Goal: Complete application form

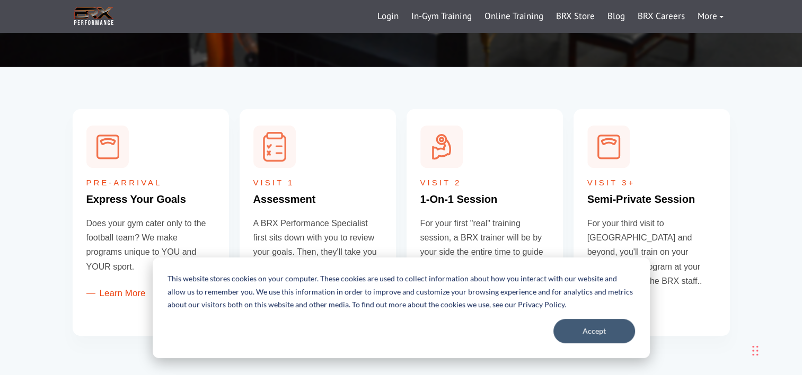
scroll to position [371, 0]
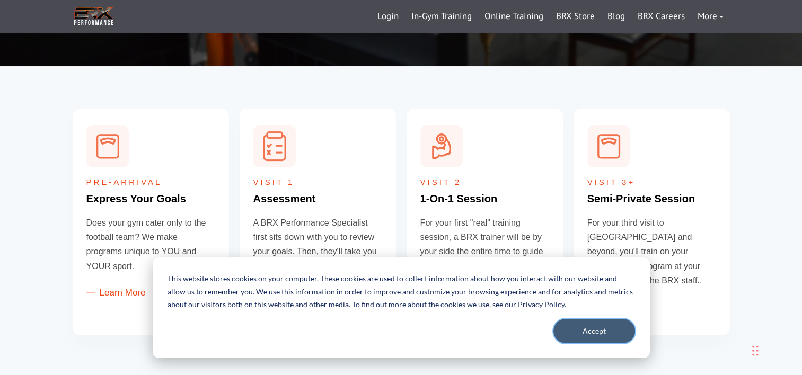
drag, startPoint x: 613, startPoint y: 342, endPoint x: 606, endPoint y: 341, distance: 6.4
click at [613, 343] on button "Accept" at bounding box center [594, 331] width 82 height 24
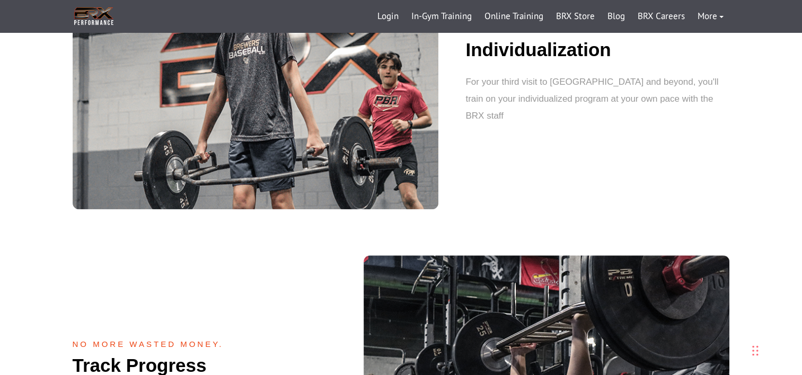
scroll to position [718, 0]
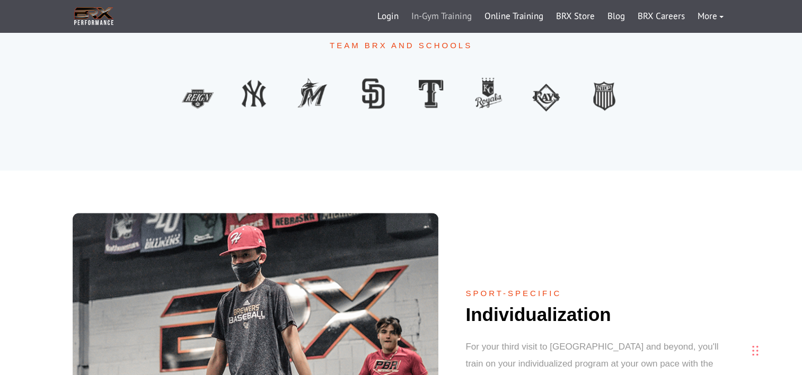
click at [440, 15] on link "In-Gym Training" at bounding box center [441, 16] width 73 height 25
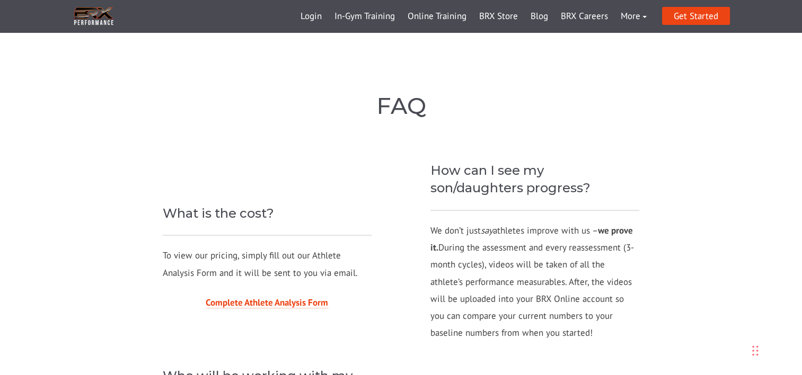
scroll to position [959, 0]
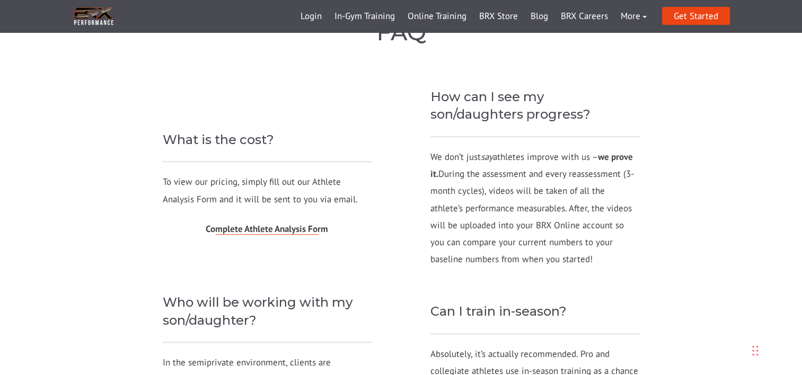
click at [273, 223] on span "Complete Athlete Analysis Form" at bounding box center [267, 229] width 122 height 12
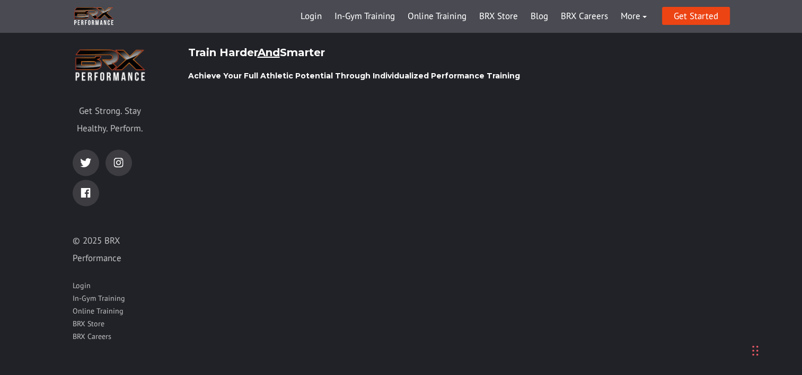
scroll to position [1489, 0]
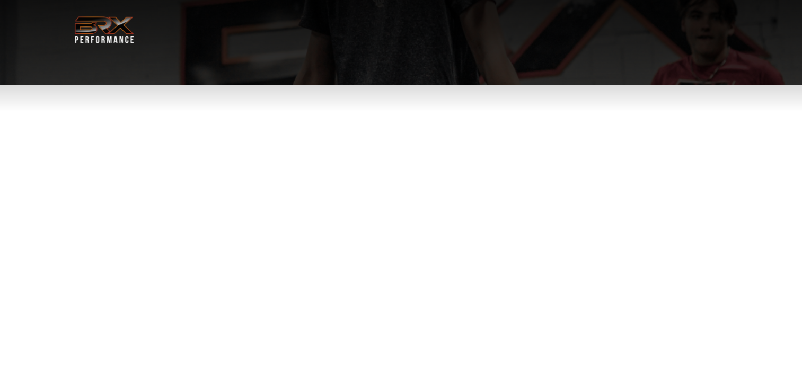
select select "**"
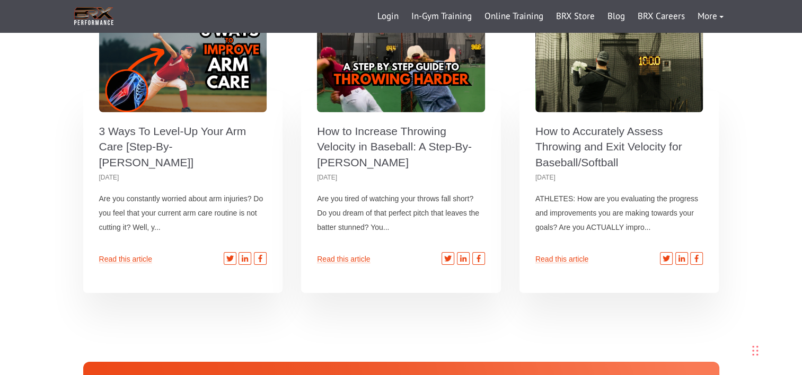
scroll to position [2914, 0]
